Goal: Task Accomplishment & Management: Complete application form

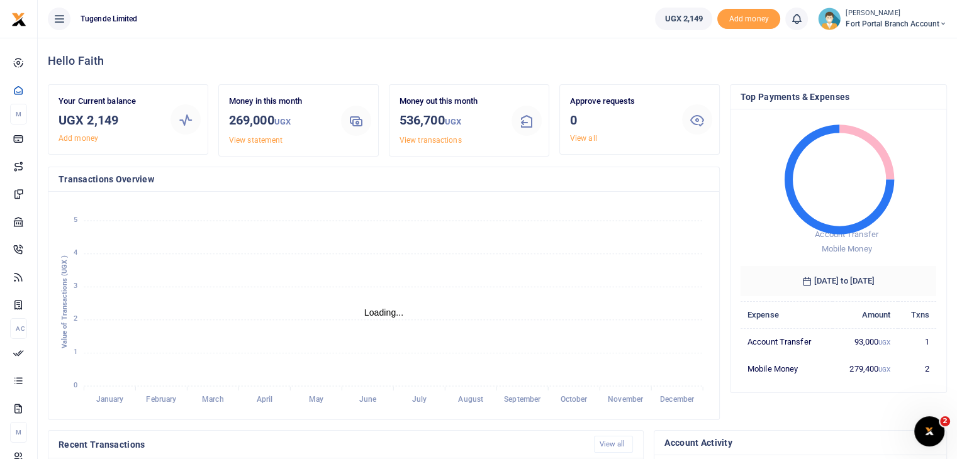
scroll to position [10, 10]
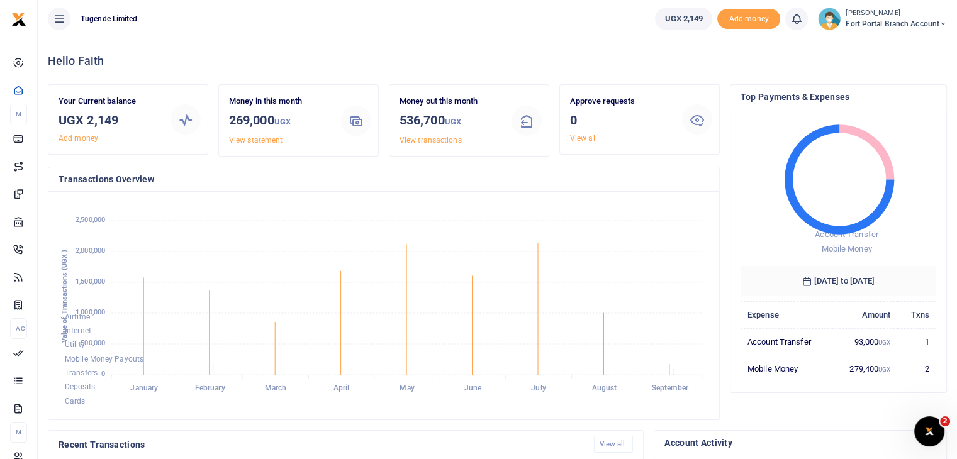
click at [822, 25] on img at bounding box center [829, 19] width 23 height 23
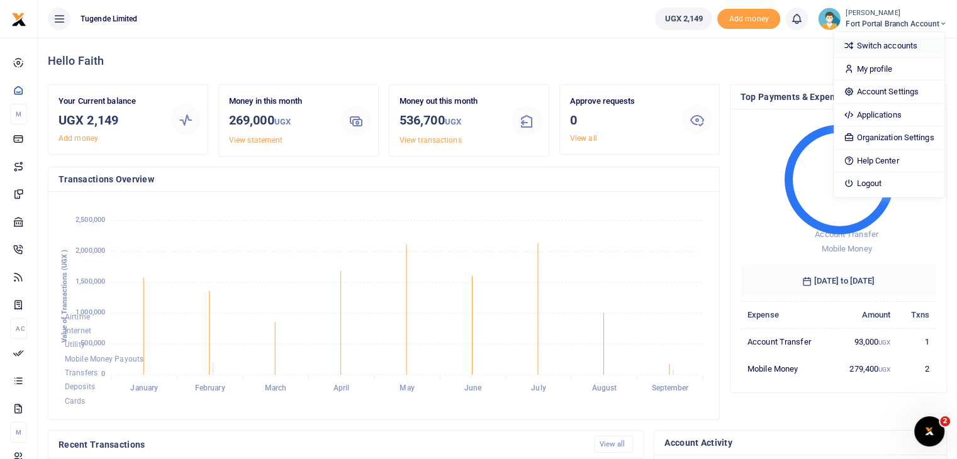
click at [867, 43] on link "Switch accounts" at bounding box center [889, 46] width 110 height 18
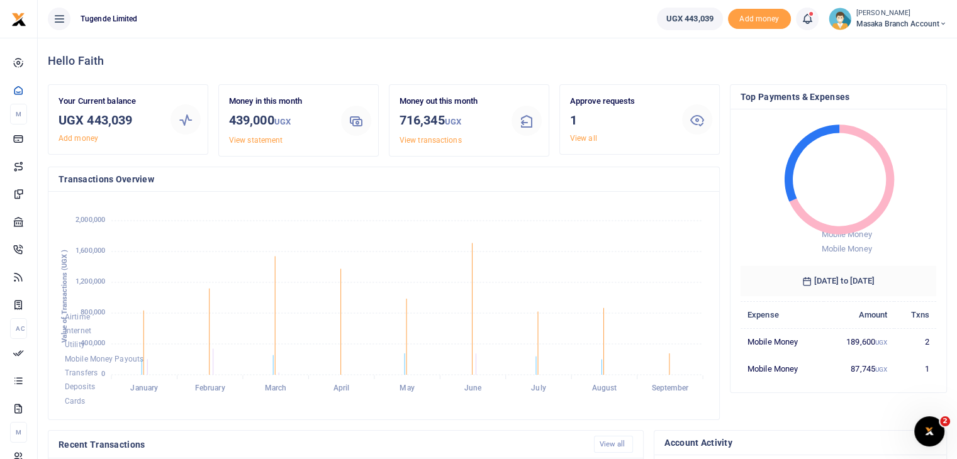
click at [838, 25] on img at bounding box center [840, 19] width 23 height 23
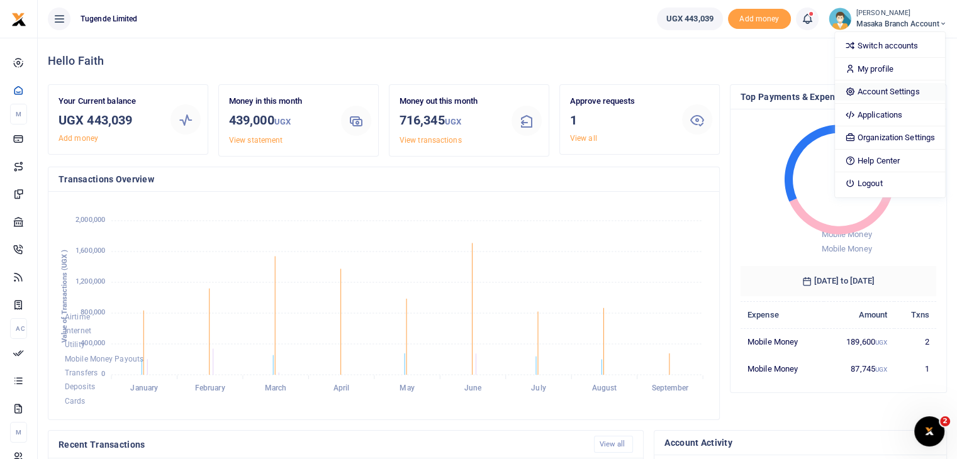
click at [875, 90] on link "Account Settings" at bounding box center [890, 92] width 110 height 18
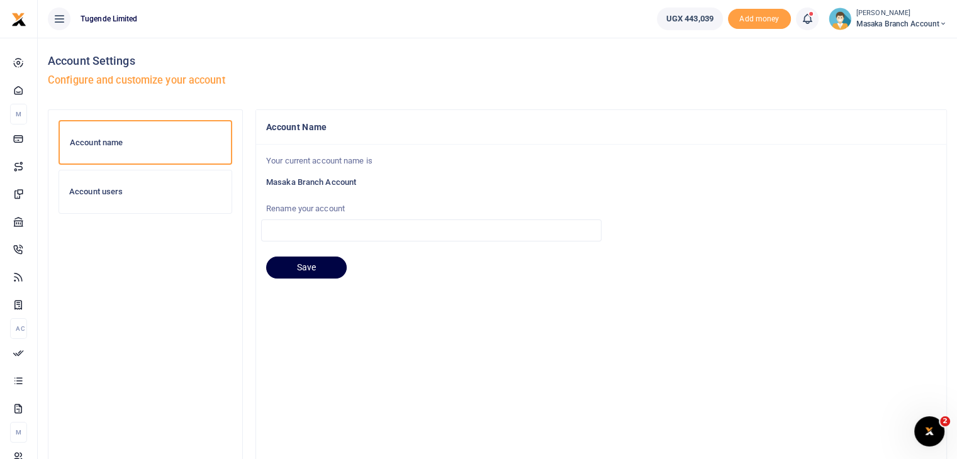
click at [103, 194] on h6 "Account users" at bounding box center [145, 192] width 152 height 10
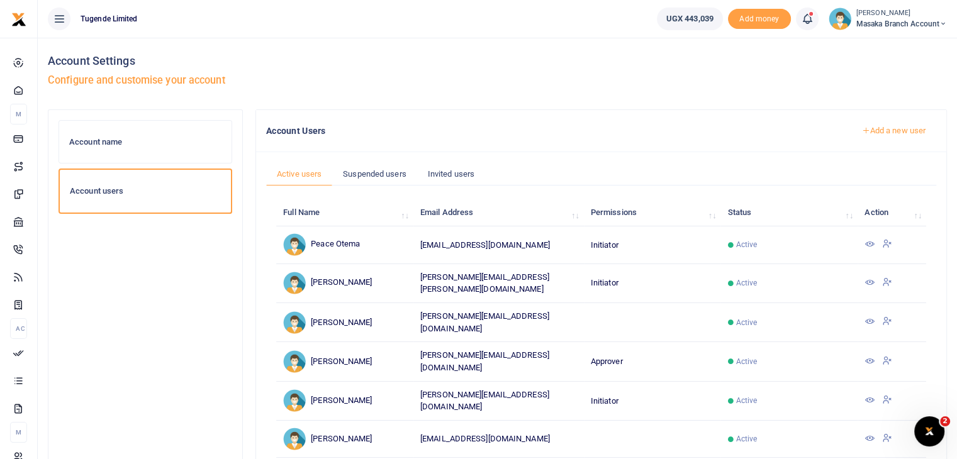
click at [886, 280] on icon at bounding box center [887, 281] width 10 height 11
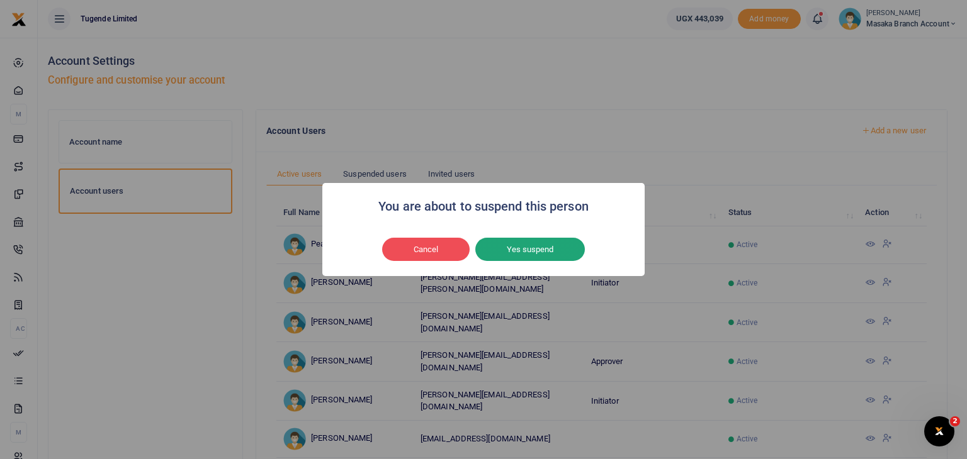
click at [514, 245] on button "Yes suspend" at bounding box center [530, 250] width 110 height 24
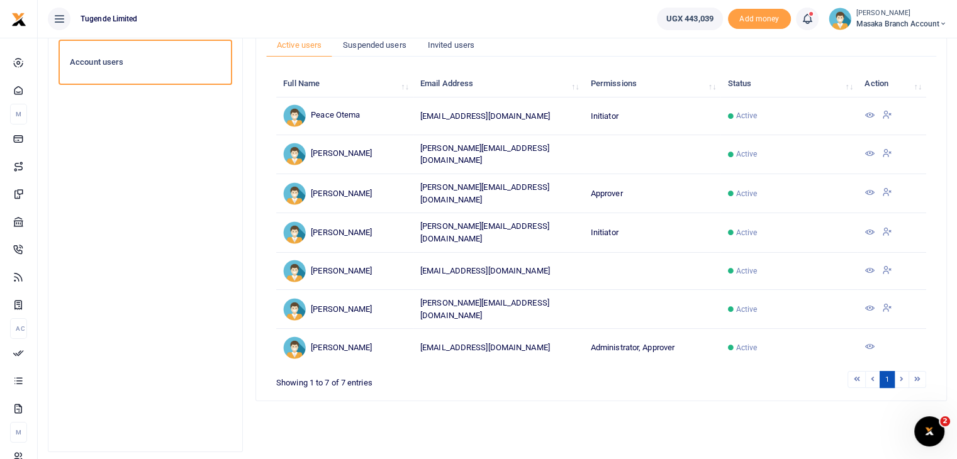
scroll to position [131, 0]
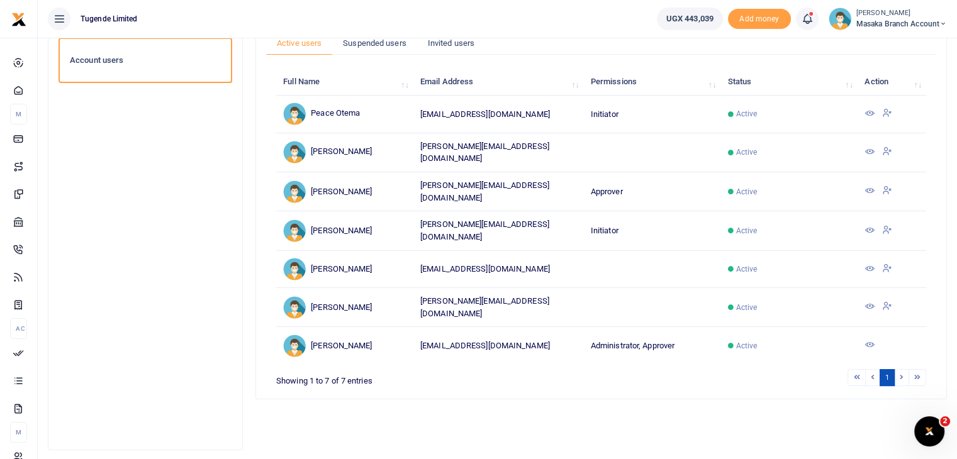
click at [890, 300] on icon at bounding box center [887, 305] width 10 height 11
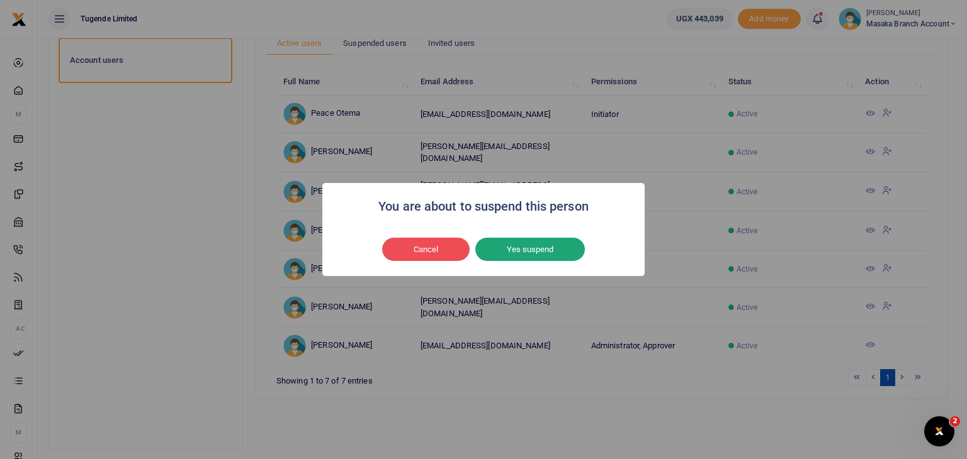
click at [551, 242] on button "Yes suspend" at bounding box center [530, 250] width 110 height 24
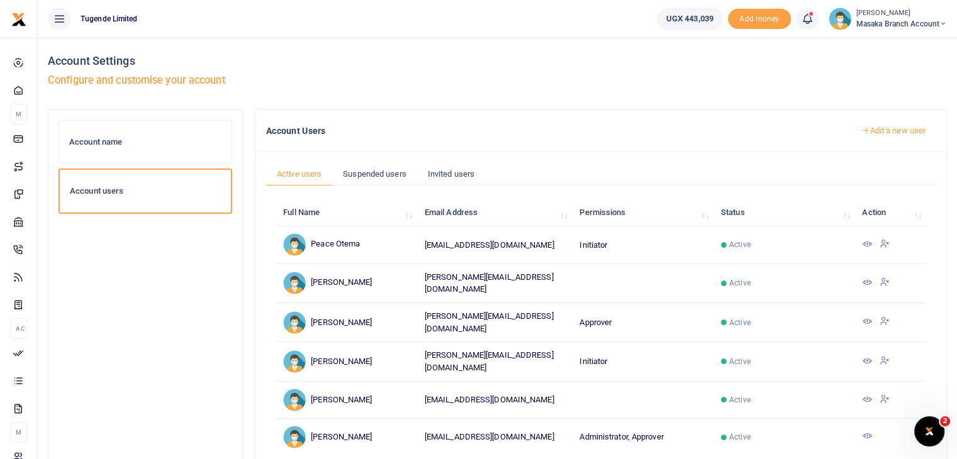
click at [838, 21] on img at bounding box center [840, 19] width 23 height 23
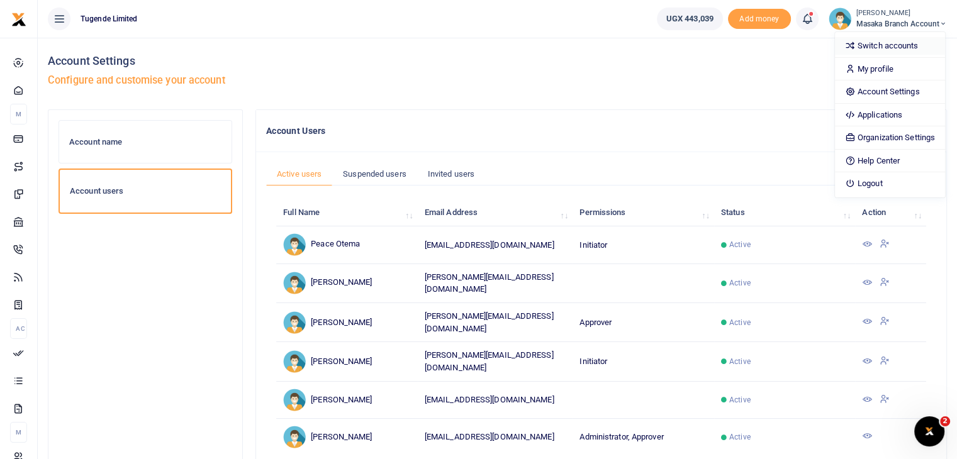
click at [877, 44] on link "Switch accounts" at bounding box center [890, 46] width 110 height 18
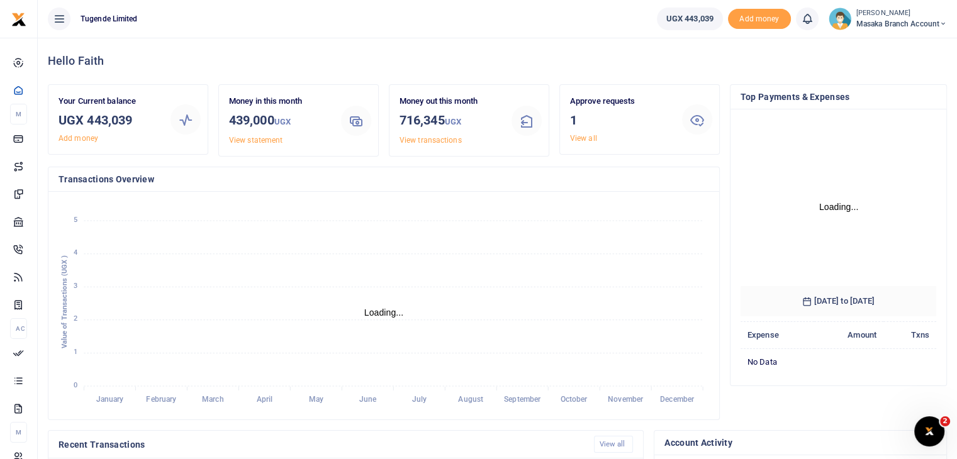
click at [842, 20] on img at bounding box center [840, 19] width 23 height 23
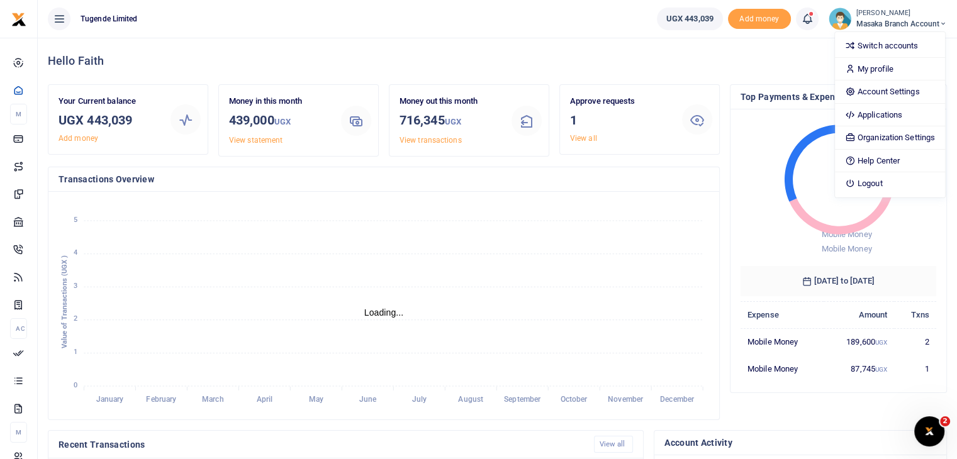
scroll to position [10, 10]
click at [879, 48] on link "Switch accounts" at bounding box center [890, 46] width 110 height 18
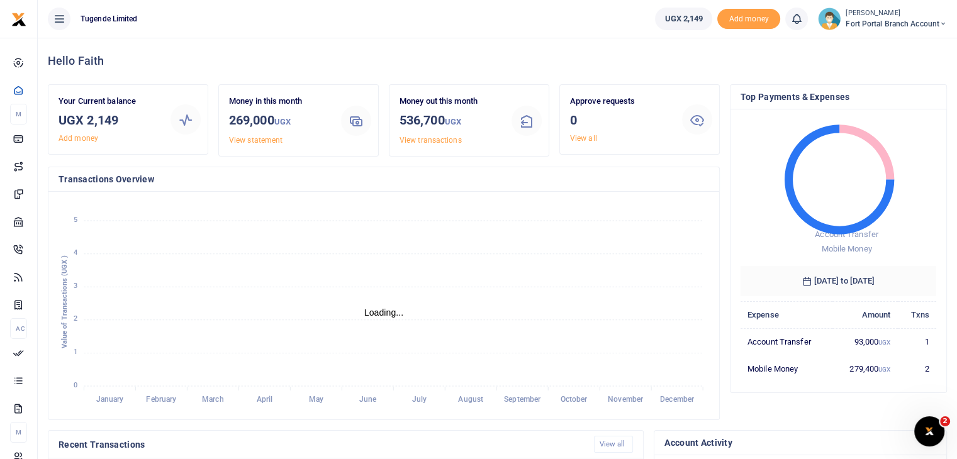
scroll to position [10, 10]
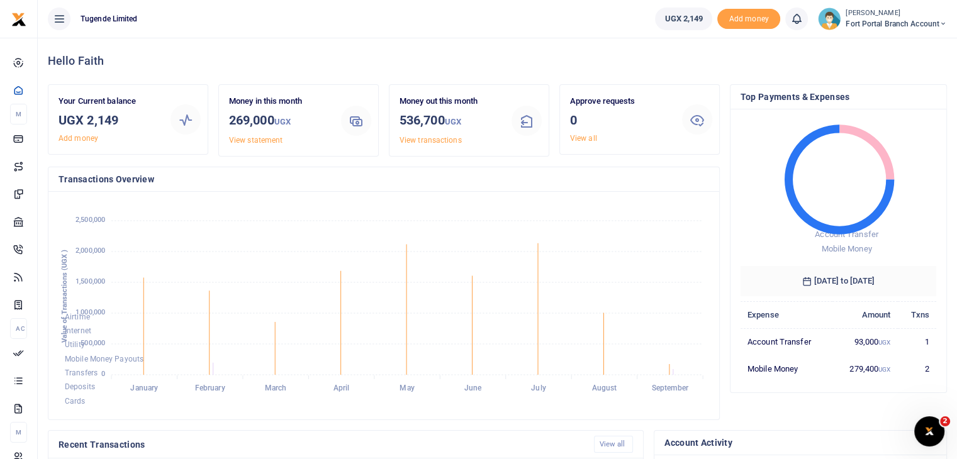
click at [829, 24] on img at bounding box center [829, 19] width 23 height 23
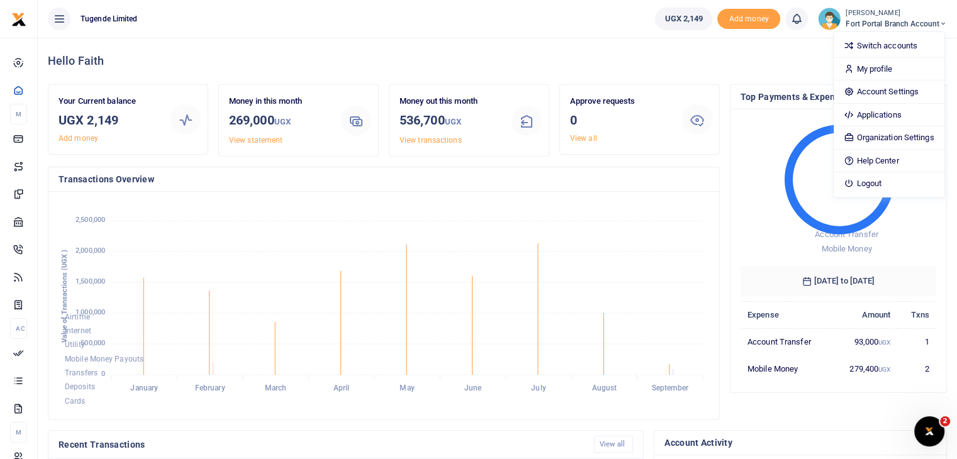
click at [829, 24] on img at bounding box center [829, 19] width 23 height 23
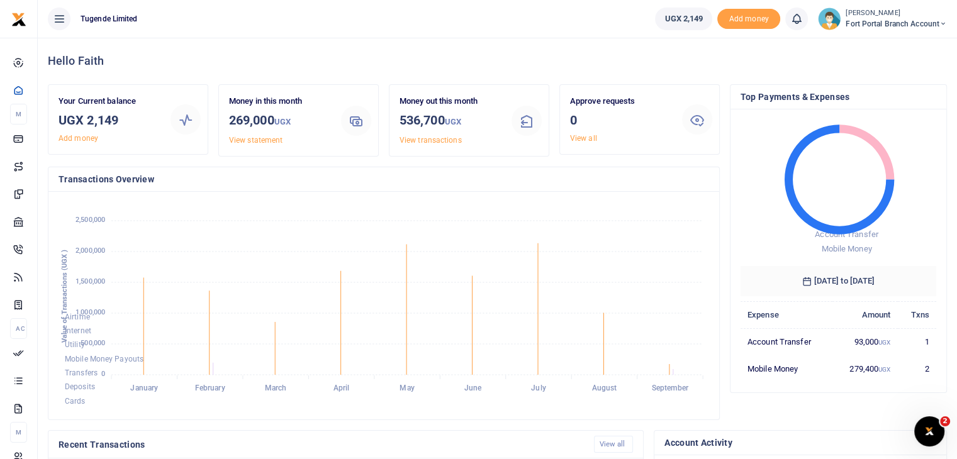
click at [829, 24] on img at bounding box center [829, 19] width 23 height 23
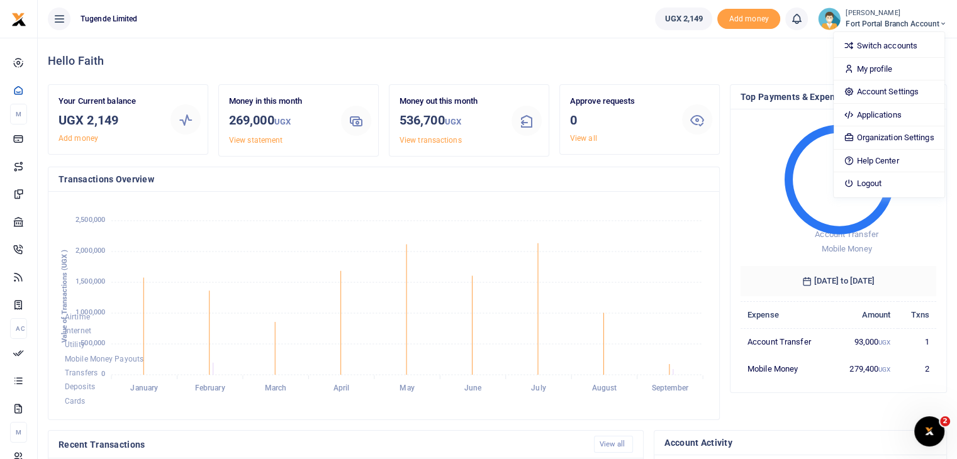
click at [544, 48] on div "Hello Faith" at bounding box center [497, 61] width 899 height 47
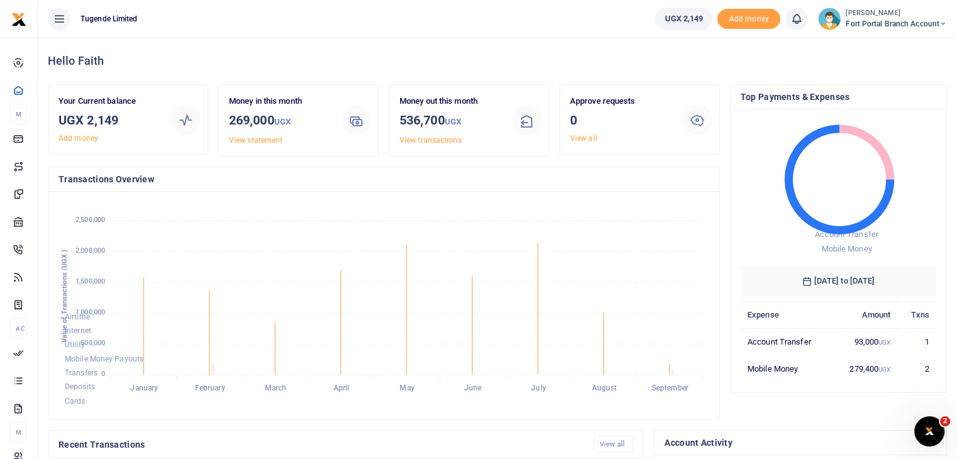
click at [826, 21] on img at bounding box center [829, 19] width 23 height 23
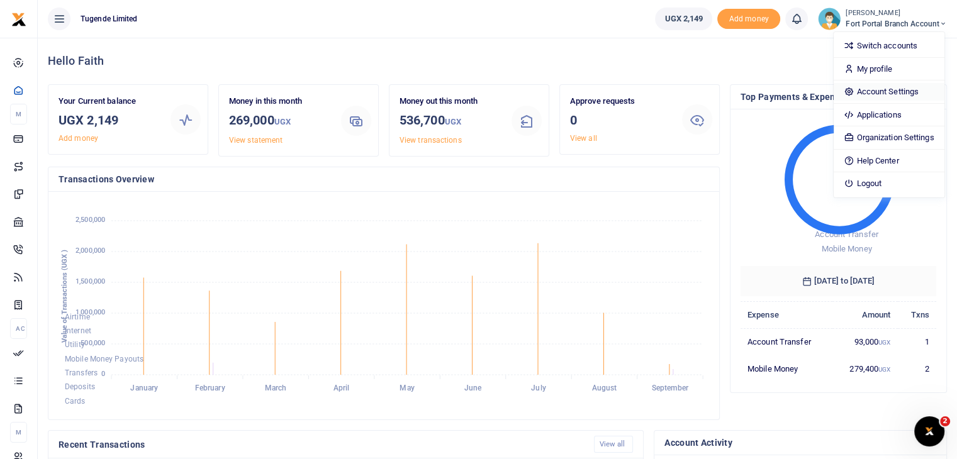
click at [880, 90] on link "Account Settings" at bounding box center [889, 92] width 110 height 18
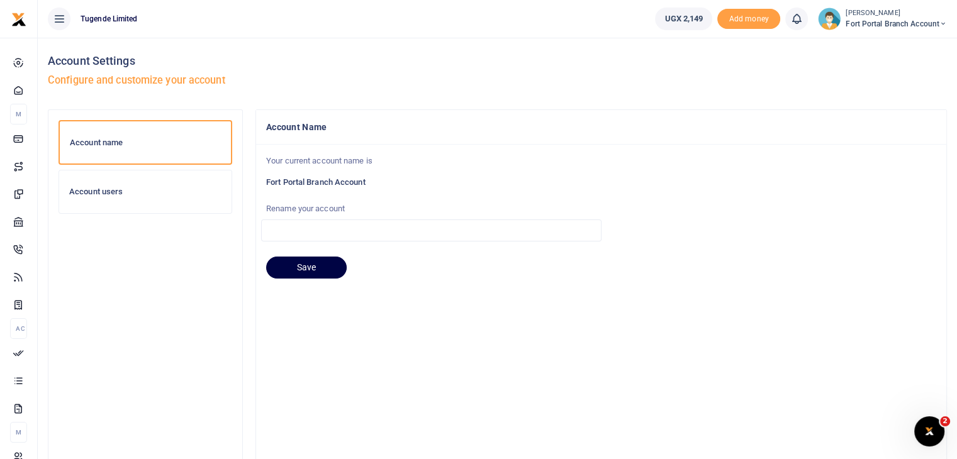
click at [116, 188] on h6 "Account users" at bounding box center [145, 192] width 152 height 10
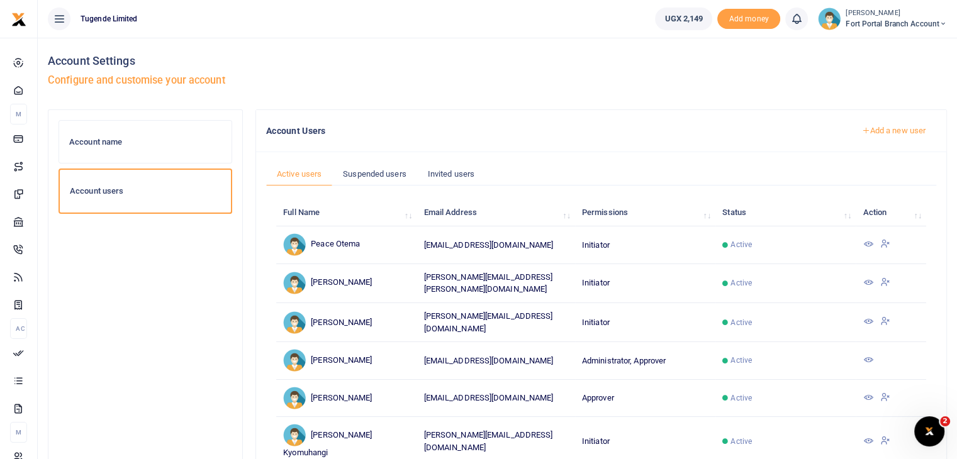
click at [874, 135] on link "Add a new user" at bounding box center [894, 130] width 86 height 21
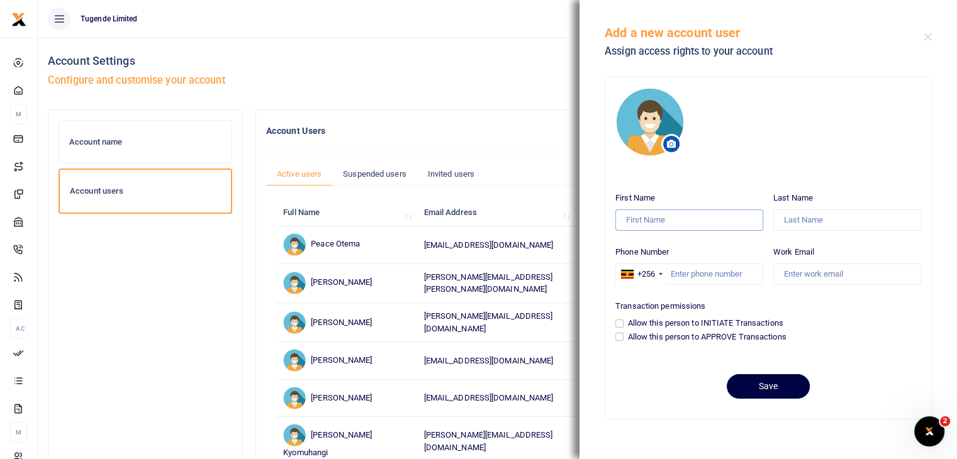
click at [639, 220] on input "First Name" at bounding box center [690, 220] width 148 height 21
type input "Robinah"
click at [831, 223] on input "Last Name" at bounding box center [848, 220] width 148 height 21
type input "Ategeka"
click at [687, 273] on input "Phone Number" at bounding box center [690, 274] width 148 height 21
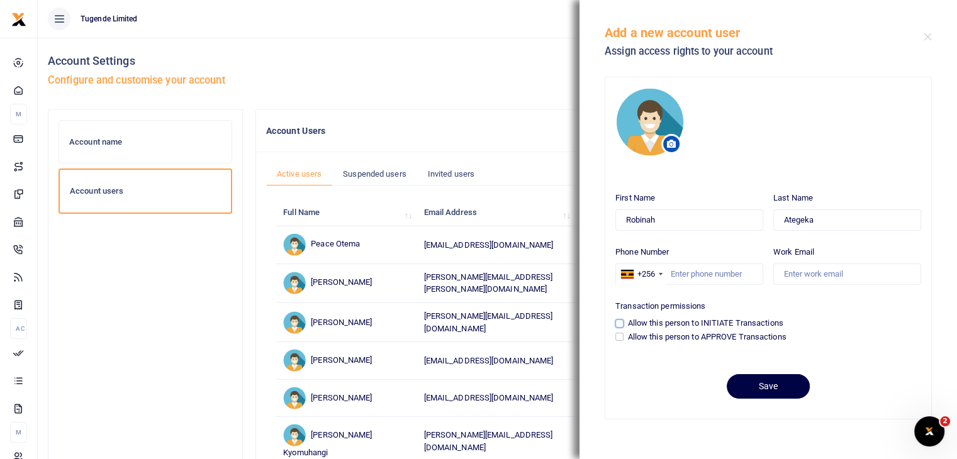
click at [623, 324] on input "Allow this person to INITIATE Transactions" at bounding box center [620, 324] width 8 height 8
checkbox input "true"
click at [679, 272] on input "Phone Number" at bounding box center [690, 274] width 148 height 21
click at [796, 275] on input "Work Email" at bounding box center [848, 274] width 148 height 21
paste input "robinah.ategeka@gotugende.com"
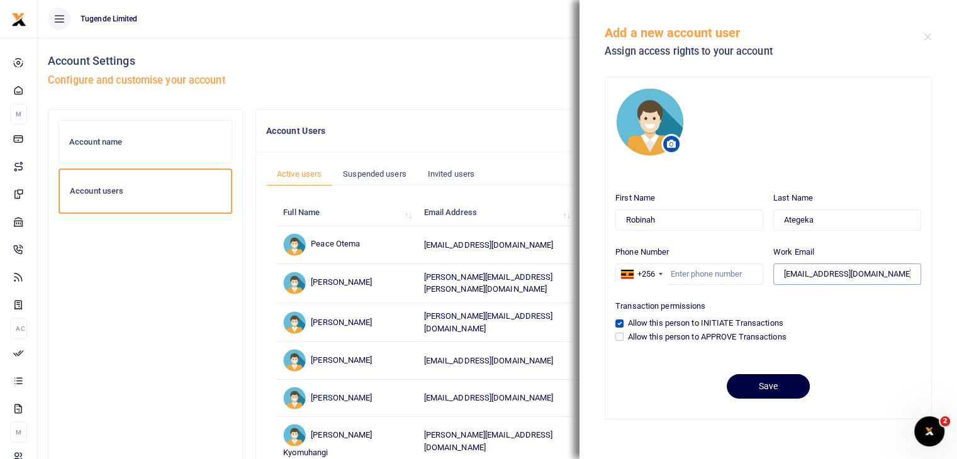
type input "robinah.ategeka@gotugende.com"
click at [722, 274] on input "Phone Number" at bounding box center [690, 274] width 148 height 21
paste input "0770583290"
click at [673, 271] on input "0770583290" at bounding box center [690, 274] width 148 height 21
type input "770583290"
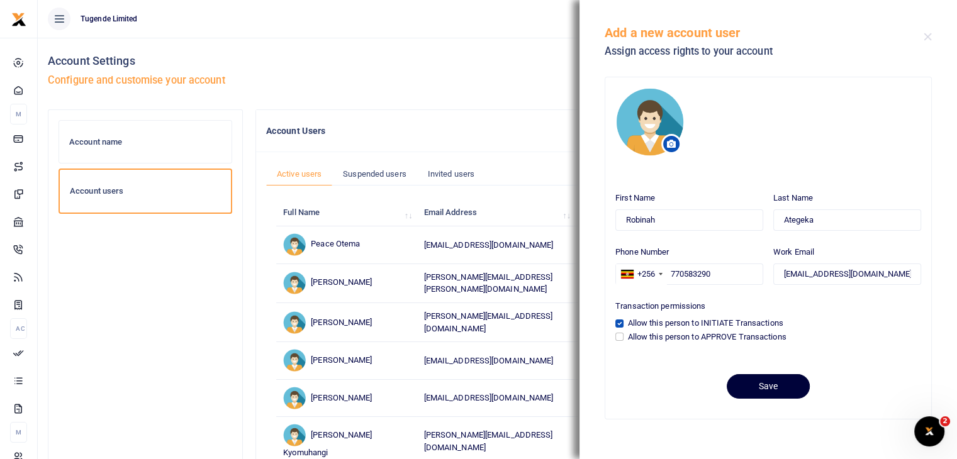
click at [762, 384] on button "Save" at bounding box center [768, 387] width 83 height 25
